Goal: Task Accomplishment & Management: Manage account settings

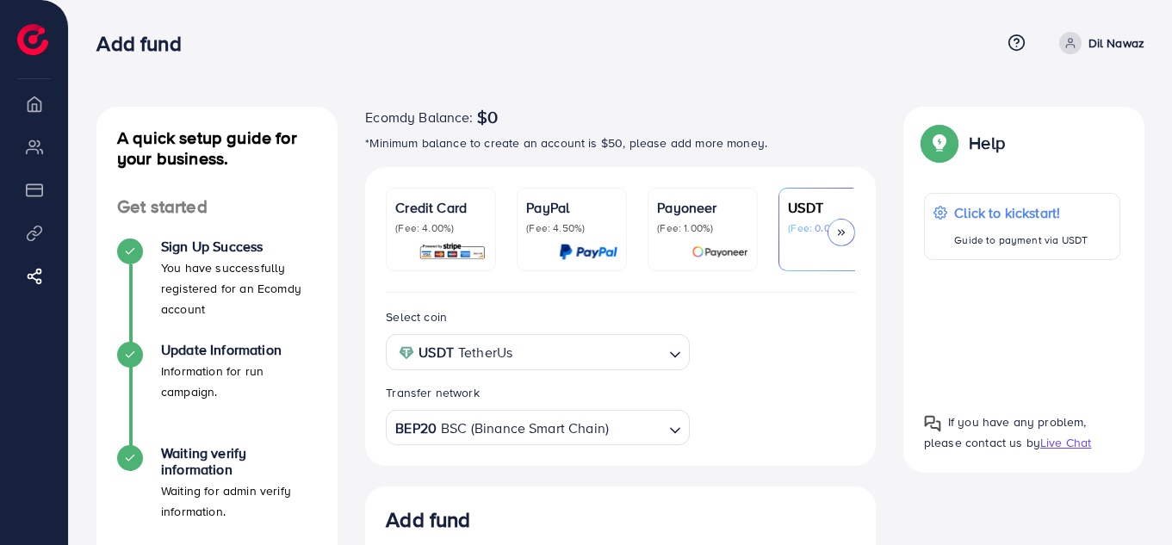
scroll to position [327, 0]
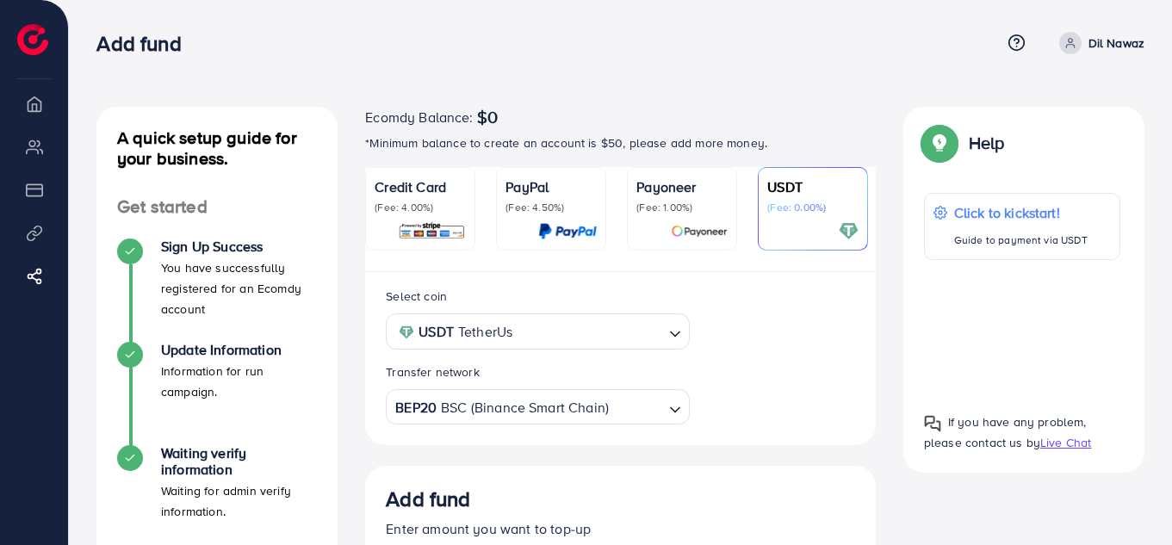
click at [1078, 51] on span at bounding box center [1070, 43] width 22 height 22
click at [1026, 102] on span "Log out" at bounding box center [1041, 102] width 46 height 21
